Goal: Task Accomplishment & Management: Use online tool/utility

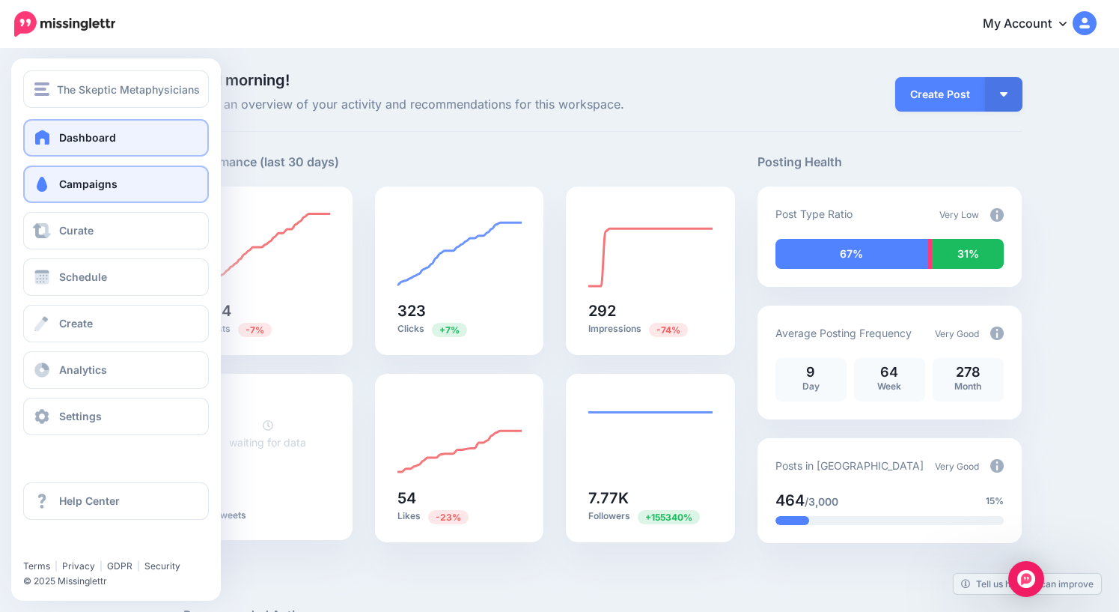
click at [64, 191] on link "Campaigns" at bounding box center [116, 183] width 186 height 37
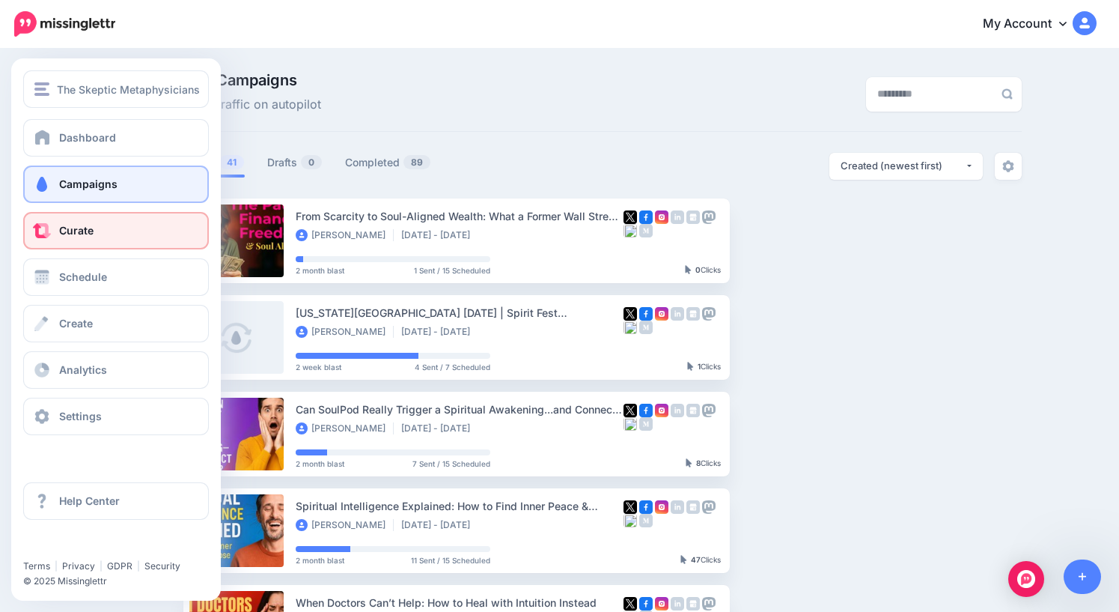
click at [58, 230] on link "Curate" at bounding box center [116, 230] width 186 height 37
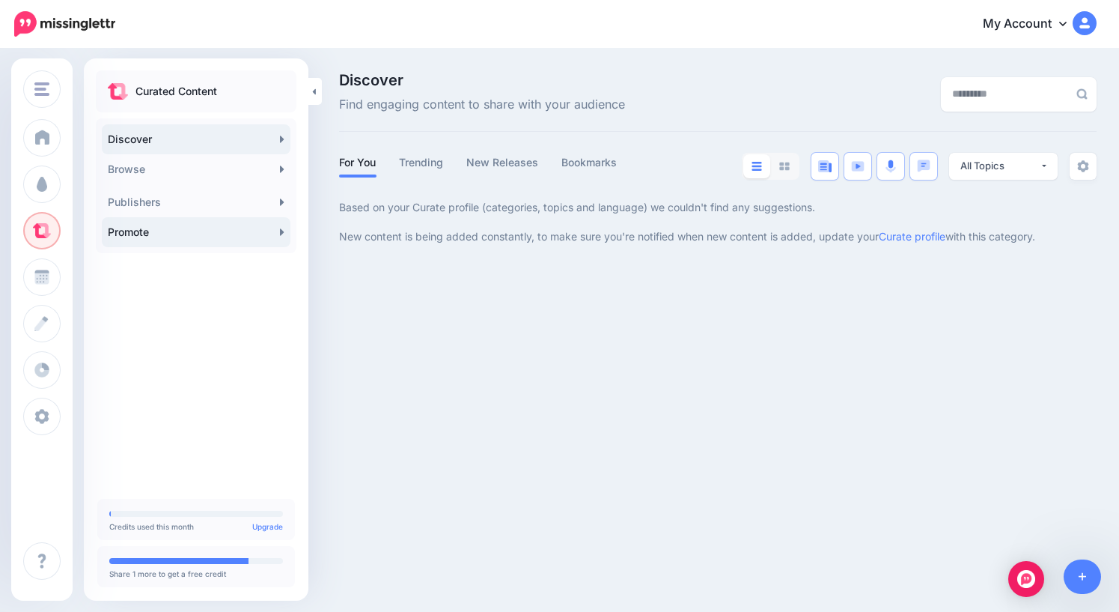
click at [154, 232] on link "Promote" at bounding box center [196, 232] width 189 height 30
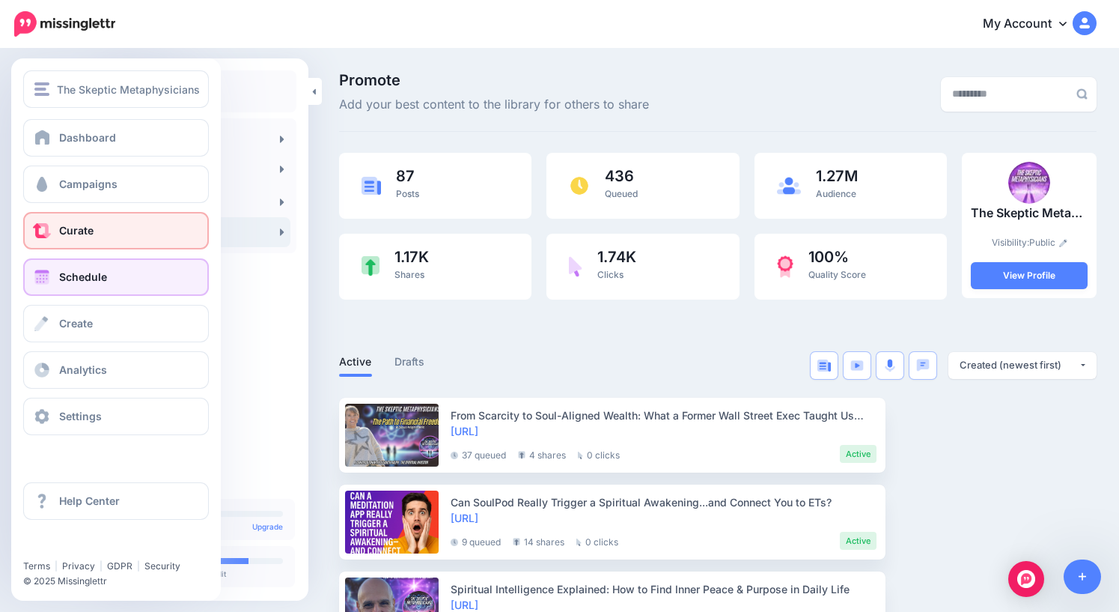
click at [76, 287] on link "Schedule" at bounding box center [116, 276] width 186 height 37
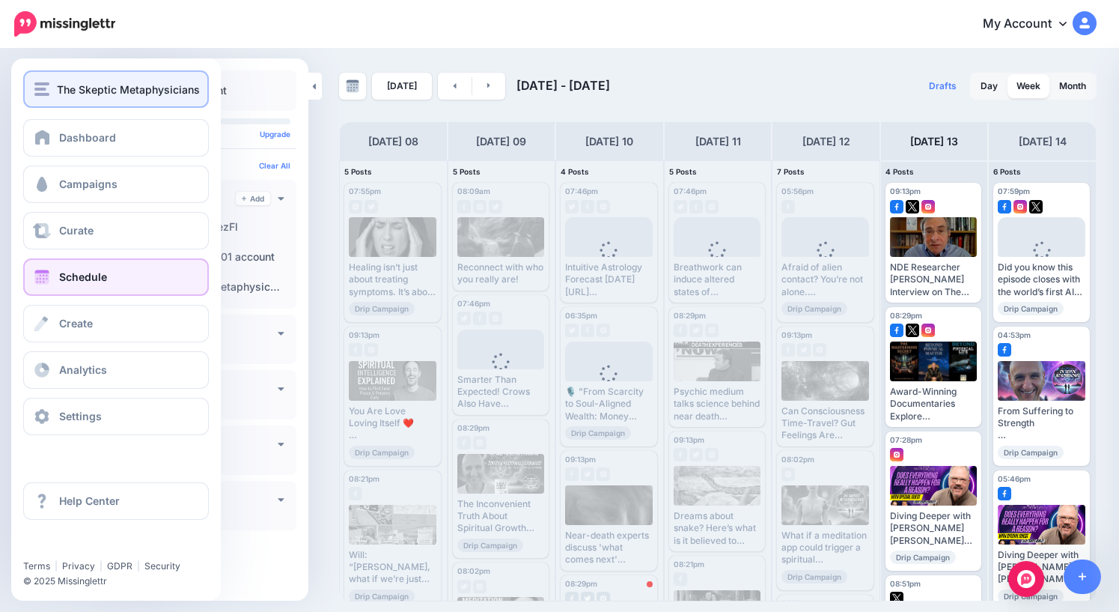
click at [62, 97] on span "The Skeptic Metaphysicians" at bounding box center [128, 89] width 143 height 17
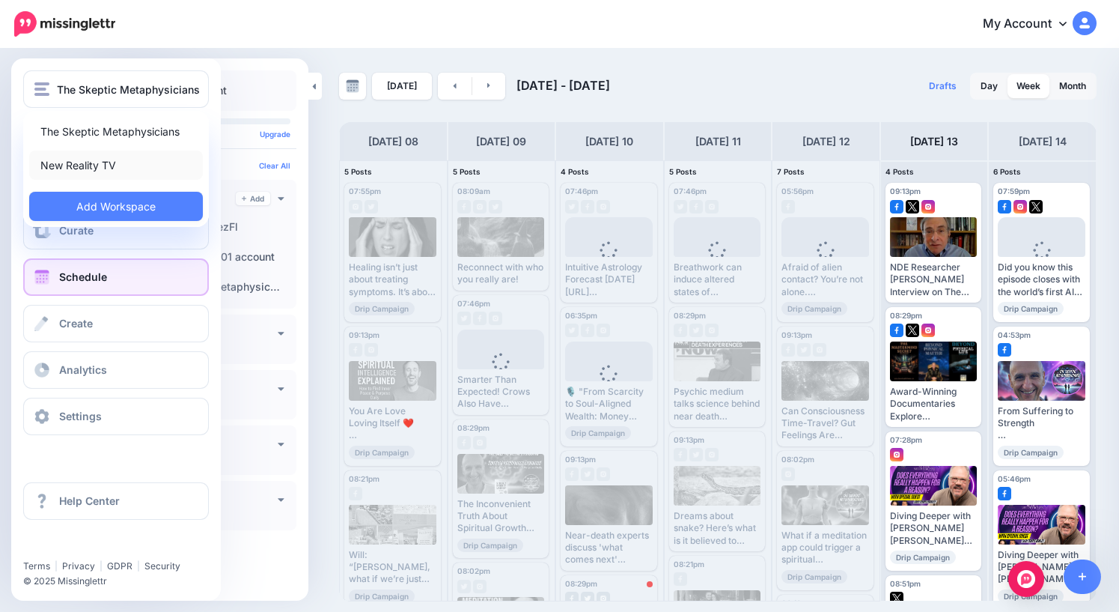
click at [91, 162] on link "New Reality TV" at bounding box center [116, 165] width 174 height 29
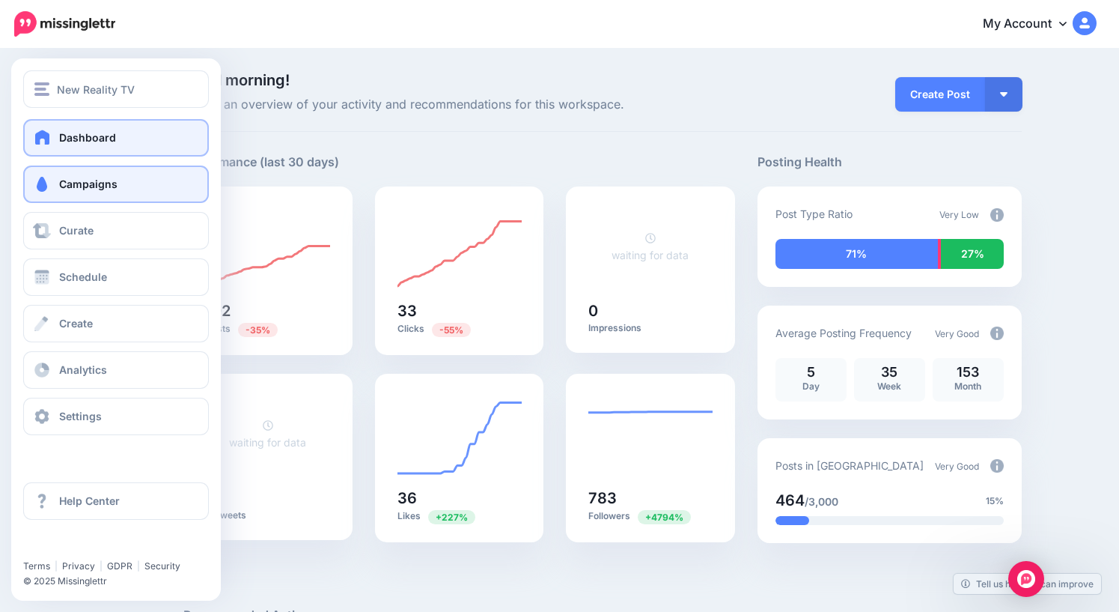
click at [66, 186] on span "Campaigns" at bounding box center [88, 183] width 58 height 13
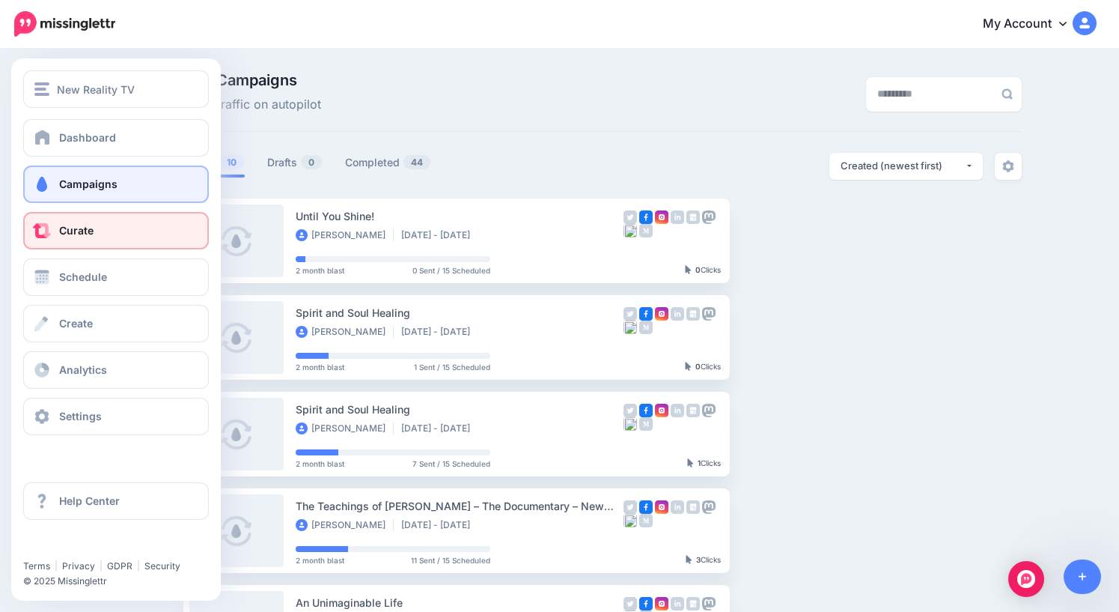
click at [71, 231] on span "Curate" at bounding box center [76, 230] width 34 height 13
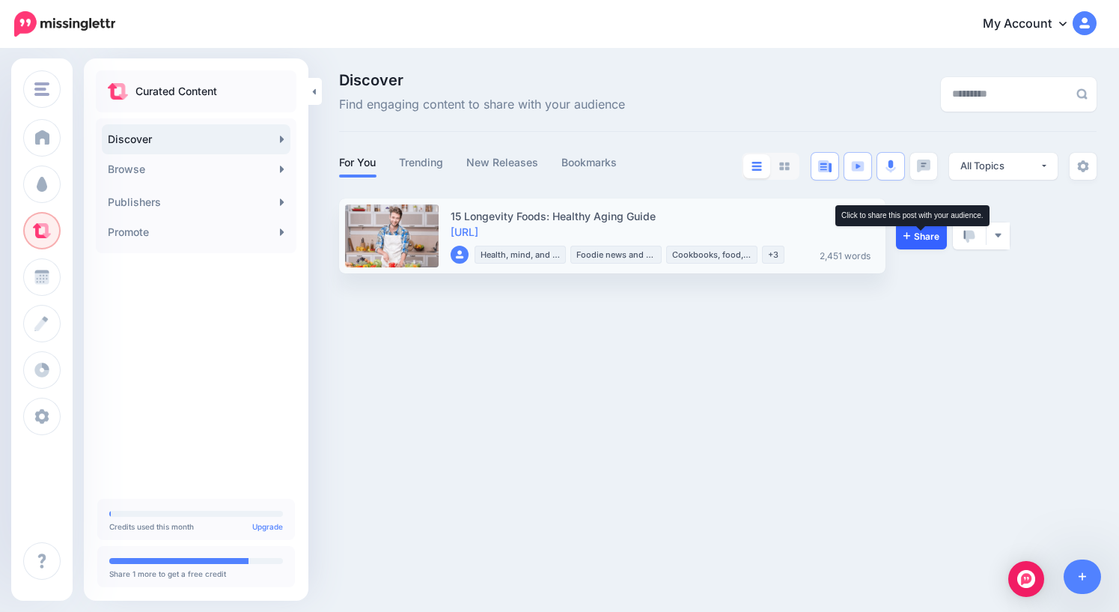
click at [923, 235] on span "Share" at bounding box center [922, 236] width 36 height 10
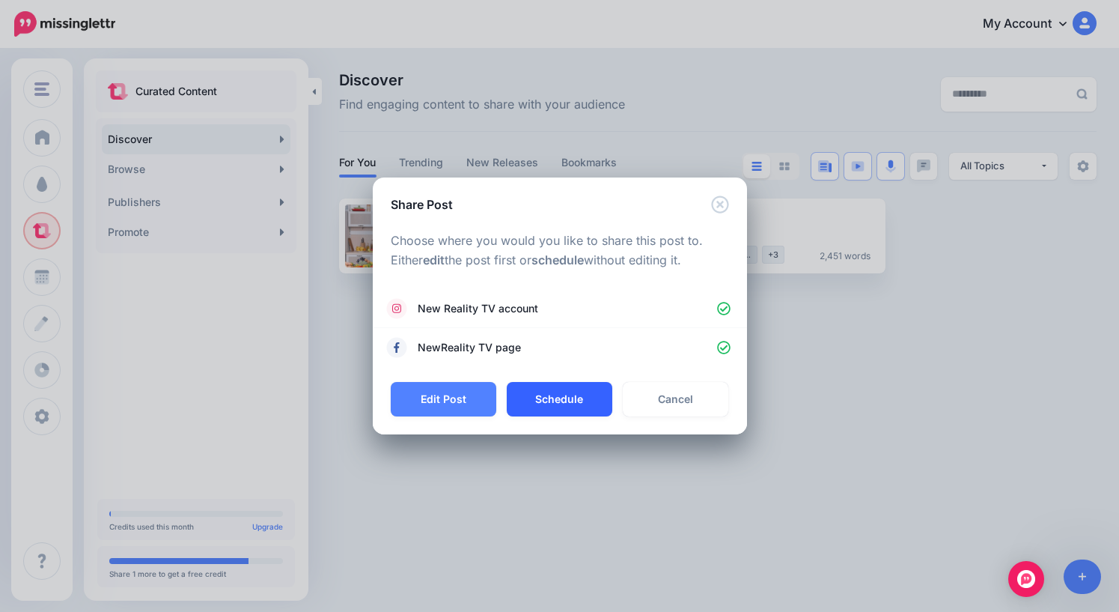
click at [568, 399] on button "Schedule" at bounding box center [560, 399] width 106 height 34
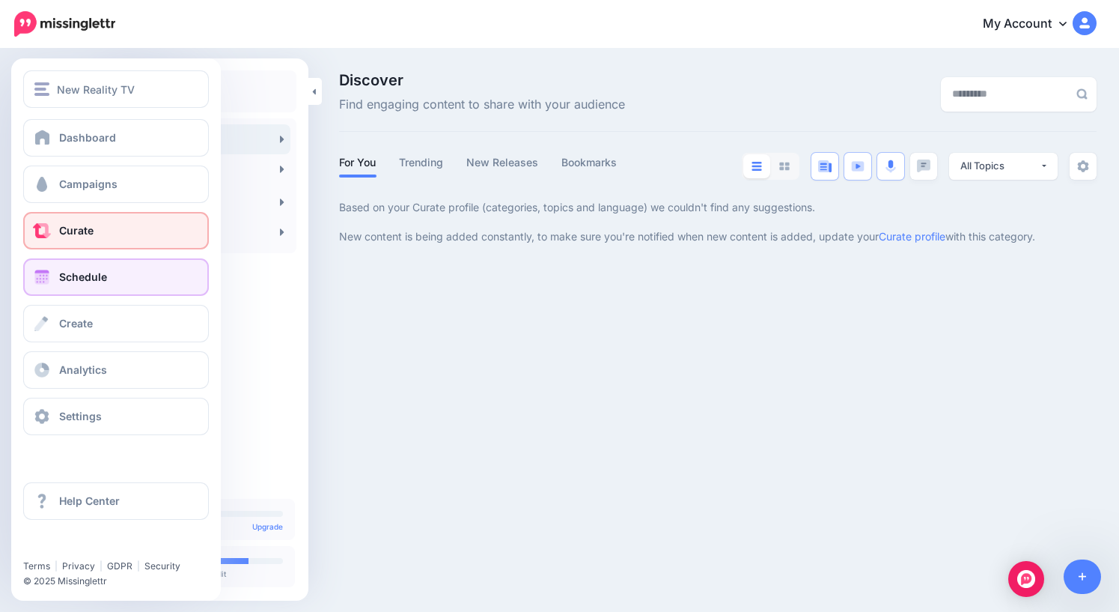
click at [52, 280] on link "Schedule" at bounding box center [116, 276] width 186 height 37
